Goal: Use online tool/utility

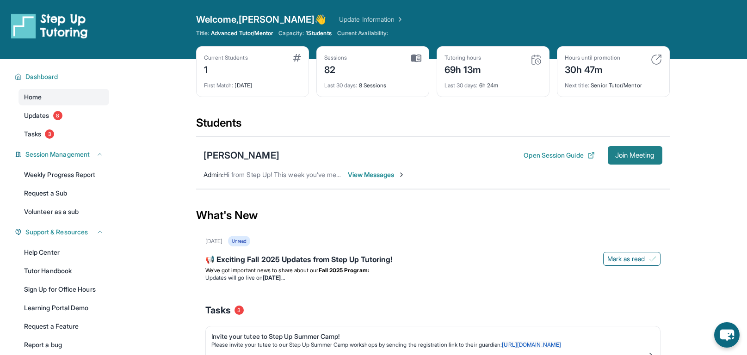
click at [646, 154] on span "Join Meeting" at bounding box center [635, 156] width 40 height 6
click at [633, 156] on span "Join Meeting" at bounding box center [635, 156] width 40 height 6
click at [642, 156] on span "Join Meeting" at bounding box center [635, 156] width 40 height 6
